Goal: Information Seeking & Learning: Understand process/instructions

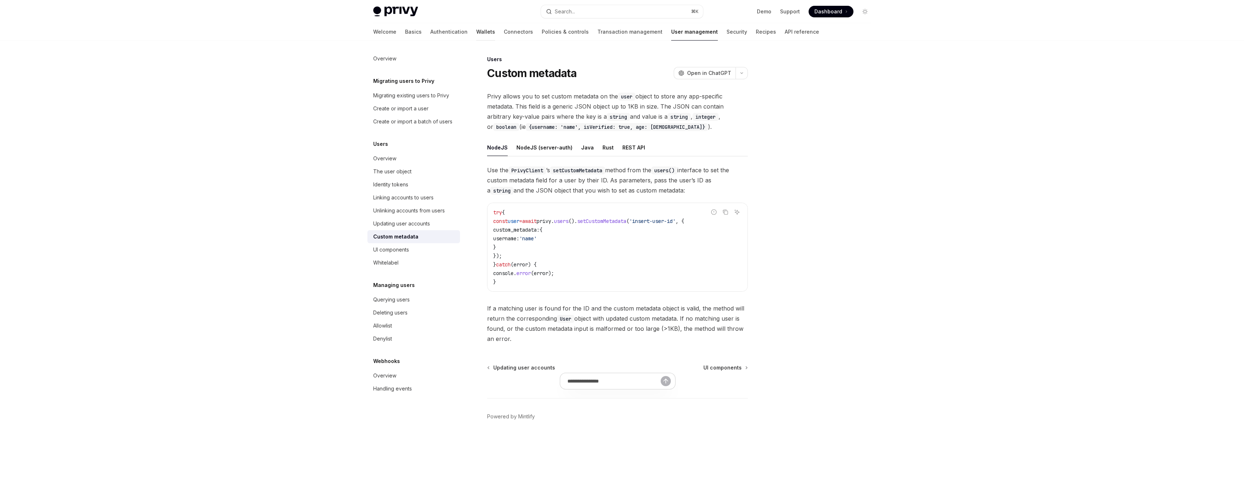
click at [476, 31] on link "Wallets" at bounding box center [485, 31] width 19 height 17
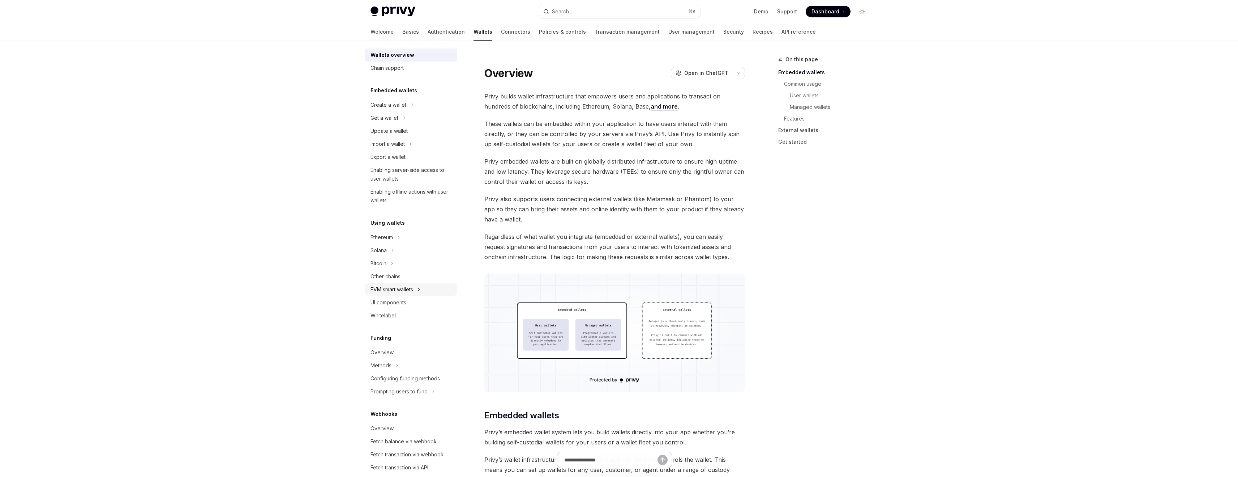
scroll to position [8, 0]
click at [392, 235] on div "Ethereum" at bounding box center [382, 236] width 22 height 9
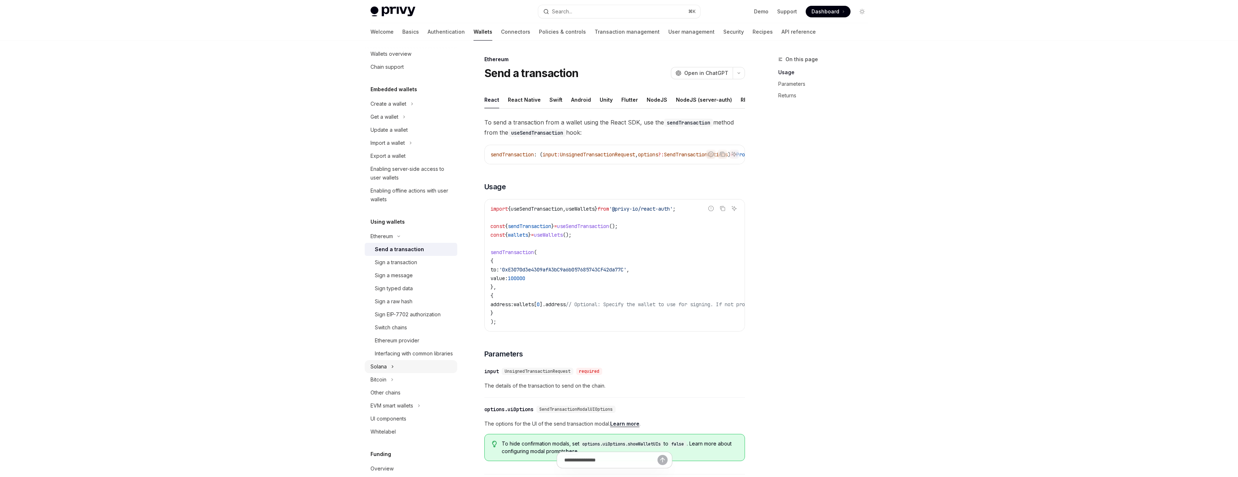
click at [389, 373] on button "Solana" at bounding box center [411, 366] width 93 height 13
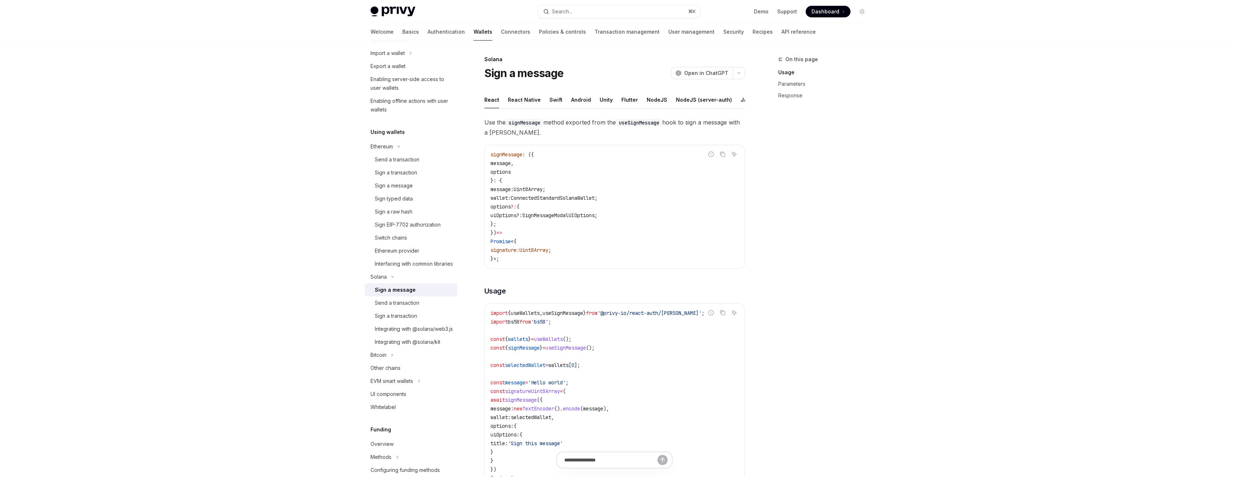
scroll to position [100, 0]
click at [395, 359] on button "Bitcoin" at bounding box center [411, 352] width 93 height 13
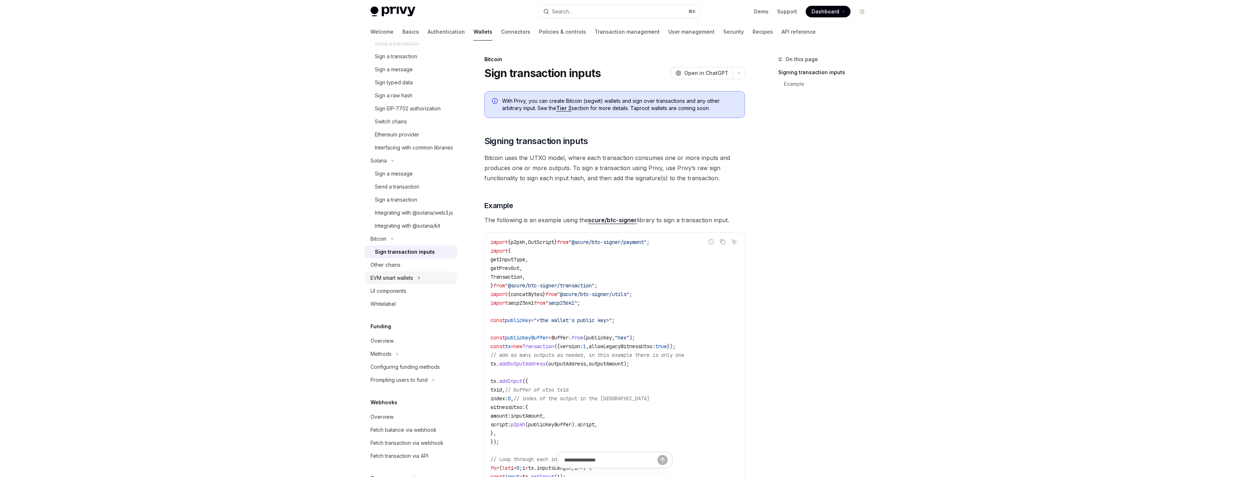
scroll to position [214, 0]
click at [389, 345] on div "Overview" at bounding box center [382, 340] width 23 height 9
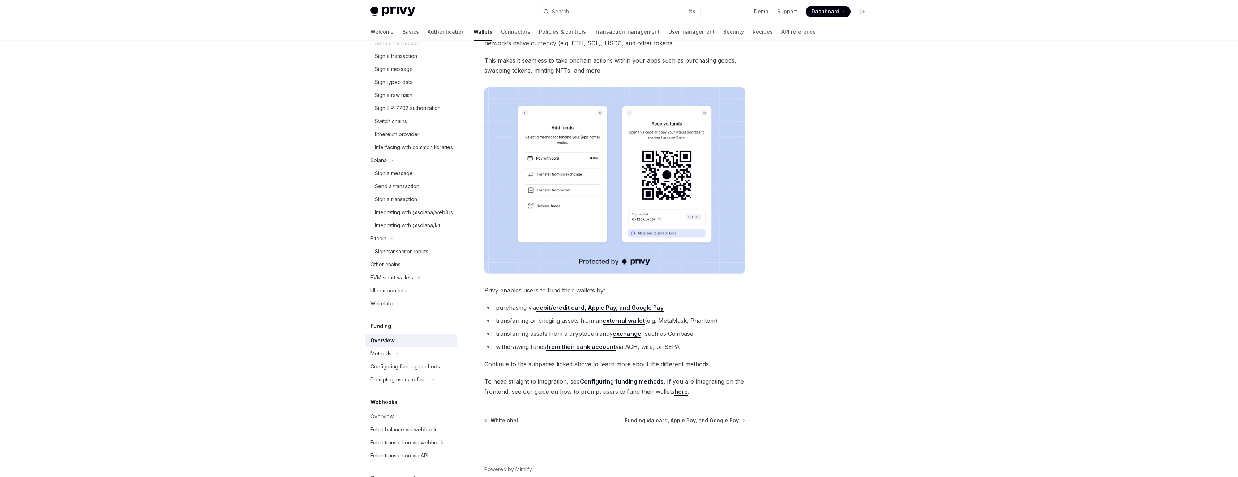
scroll to position [100, 0]
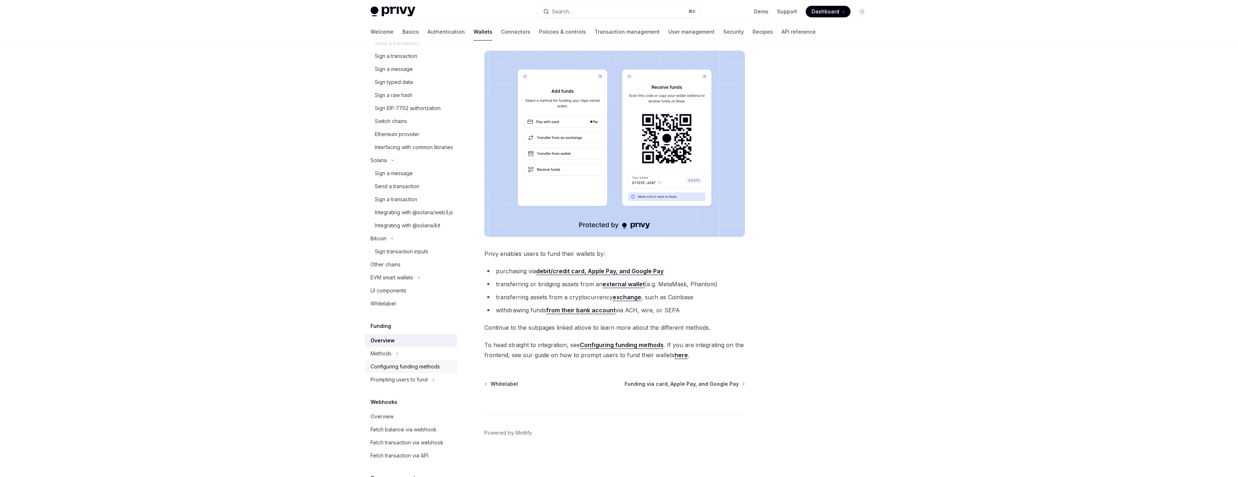
click at [398, 371] on div "Configuring funding methods" at bounding box center [405, 366] width 69 height 9
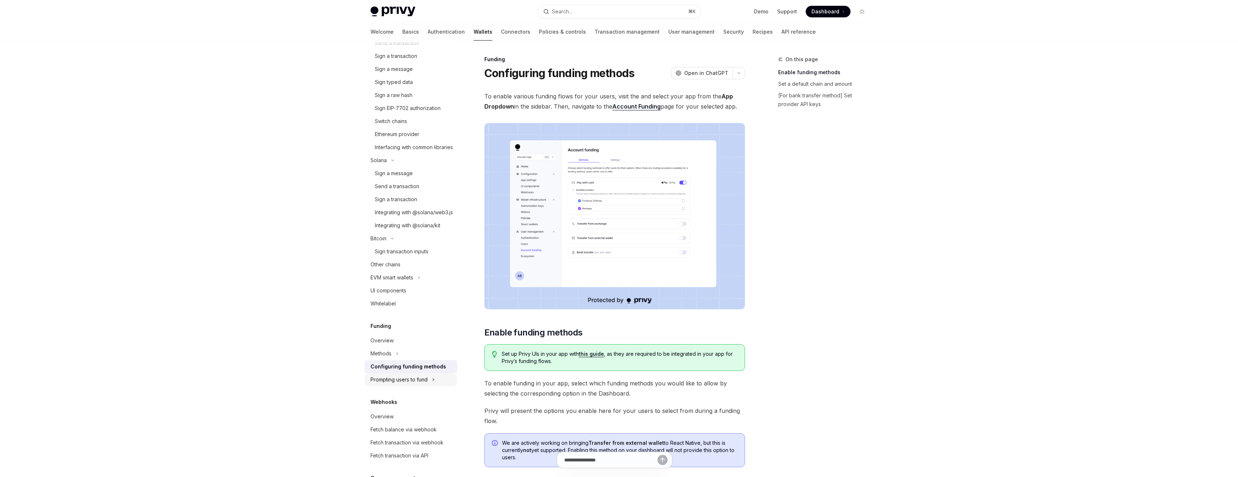
click at [406, 384] on div "Prompting users to fund" at bounding box center [399, 379] width 57 height 9
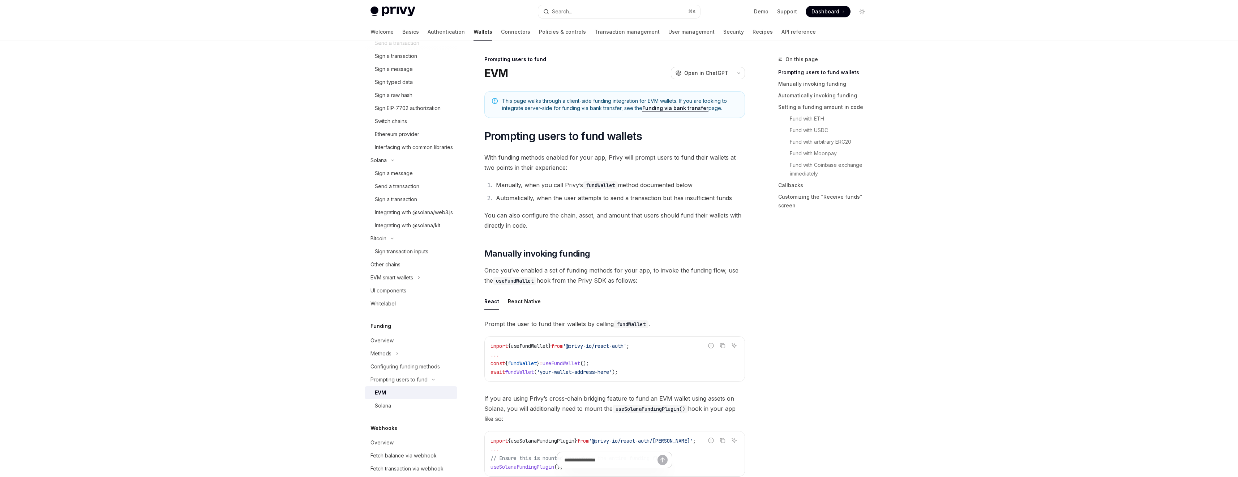
click at [383, 397] on div "EVM" at bounding box center [380, 392] width 11 height 9
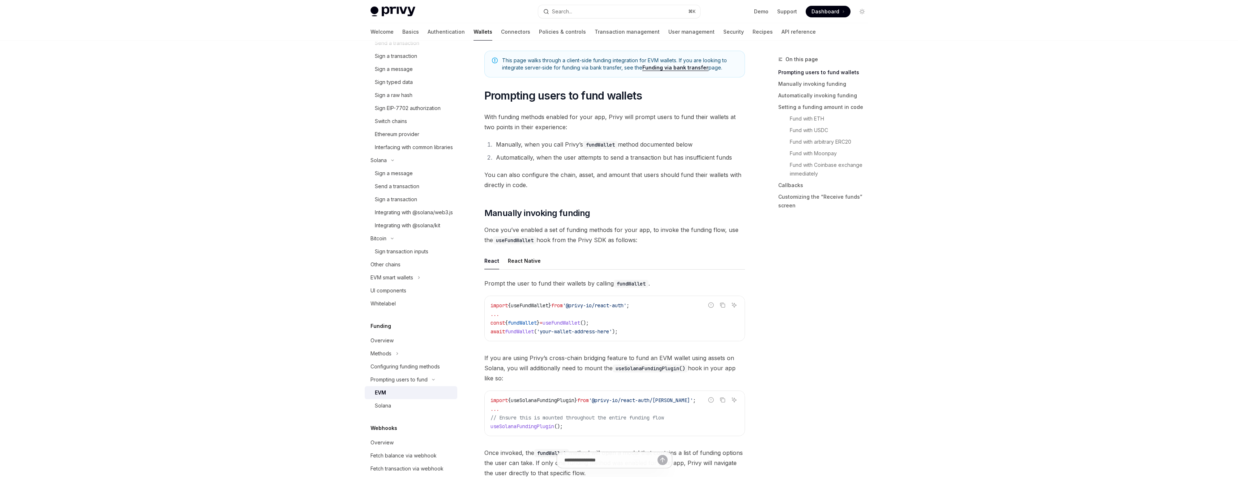
scroll to position [43, 0]
click at [520, 263] on div "React Native" at bounding box center [524, 258] width 33 height 17
type textarea "*"
